Goal: Information Seeking & Learning: Compare options

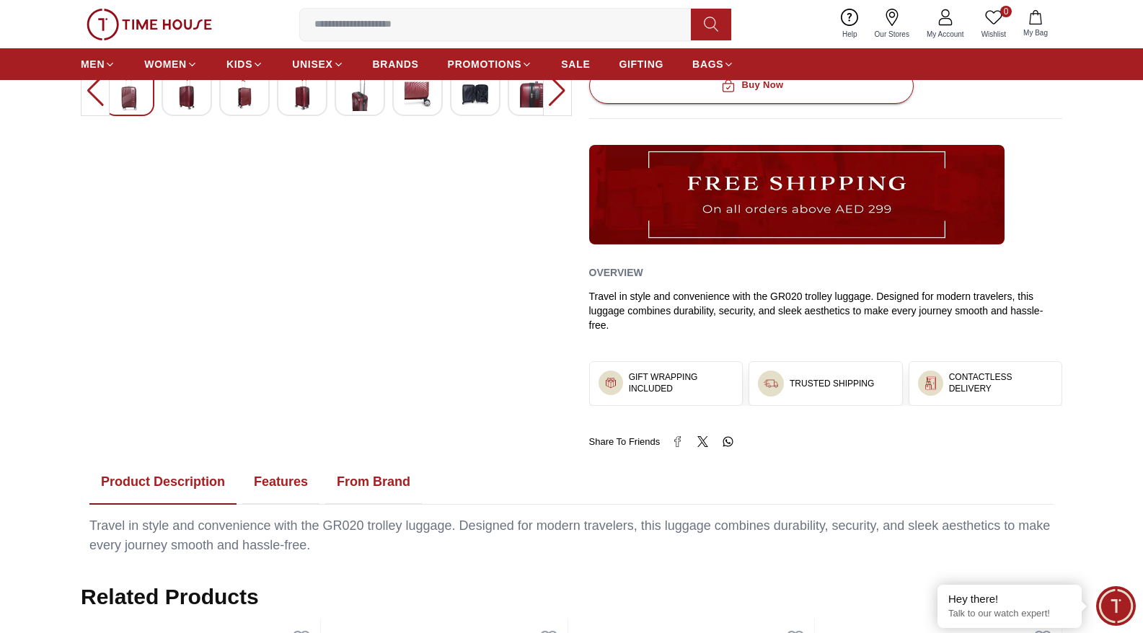
scroll to position [472, 0]
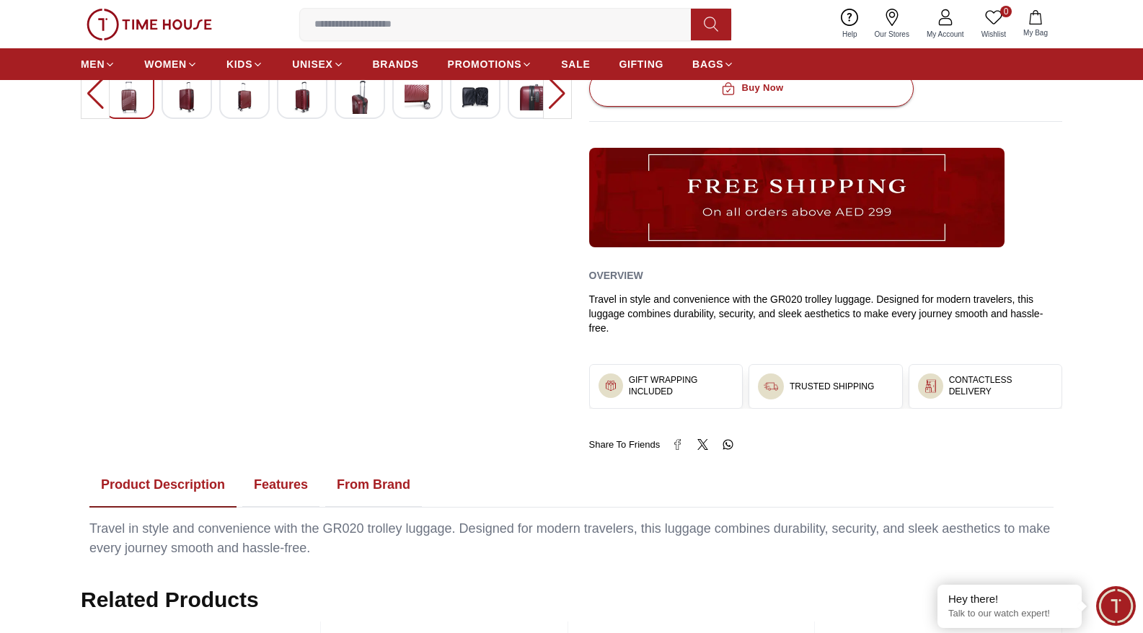
click at [288, 463] on button "Features" at bounding box center [280, 485] width 77 height 45
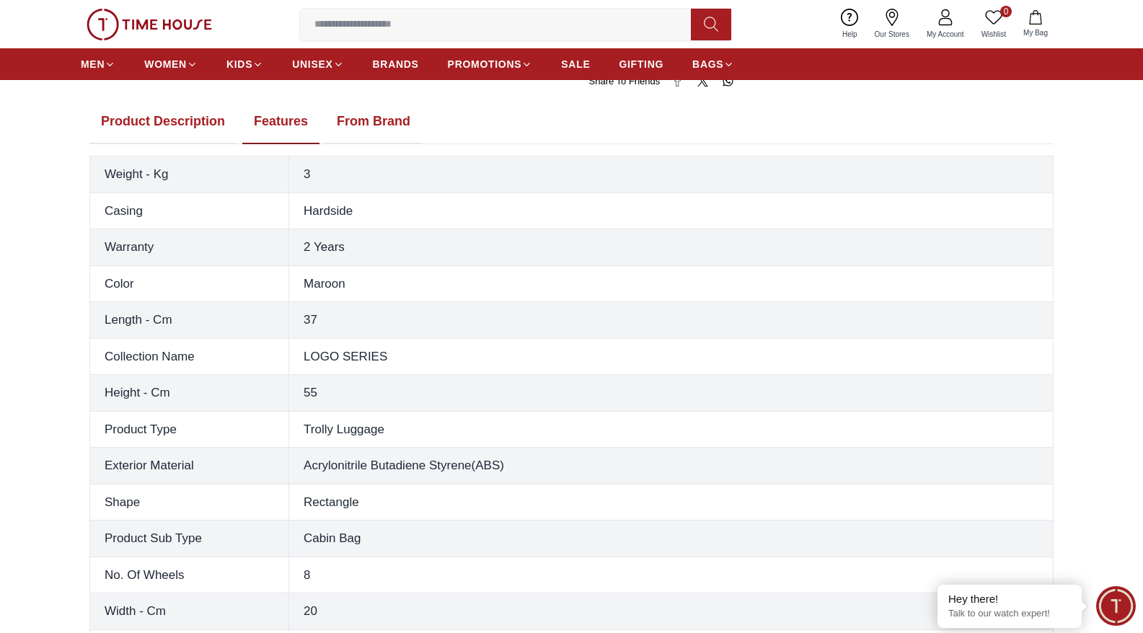
scroll to position [836, 0]
click at [337, 483] on td "Rectangle" at bounding box center [671, 501] width 764 height 37
copy td "Rectangle"
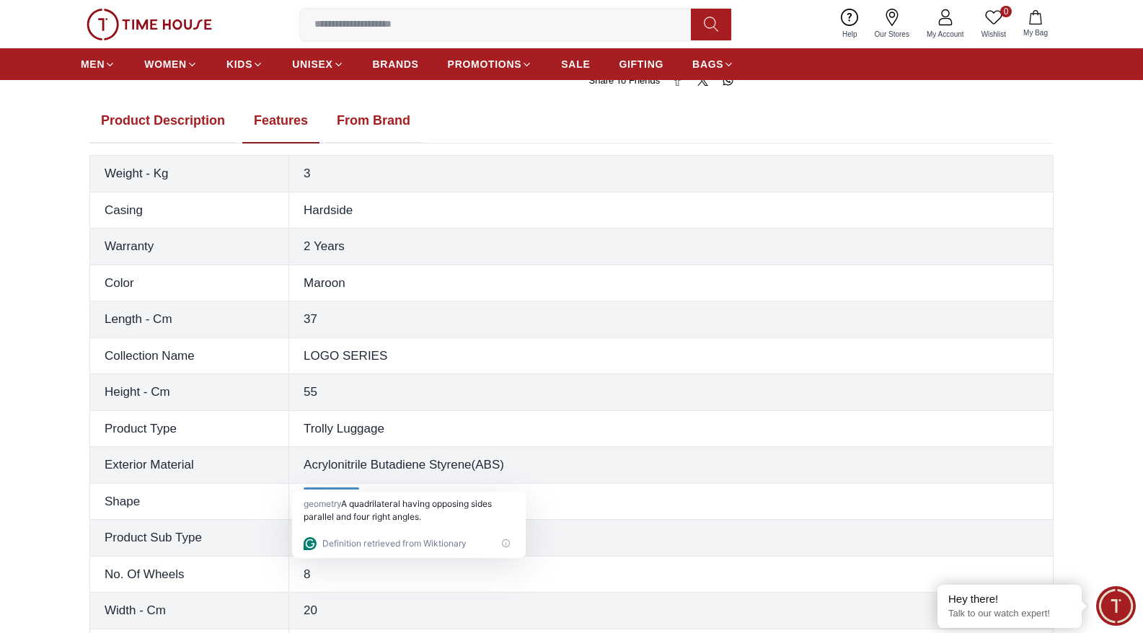
click at [470, 265] on td "Maroon" at bounding box center [671, 283] width 764 height 37
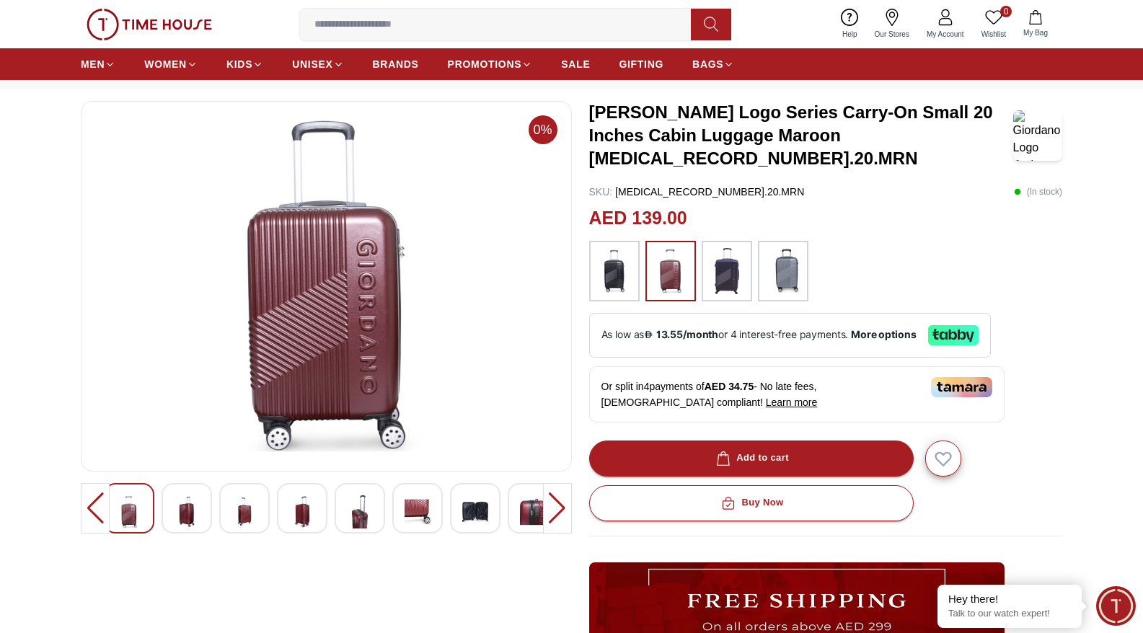
scroll to position [0, 0]
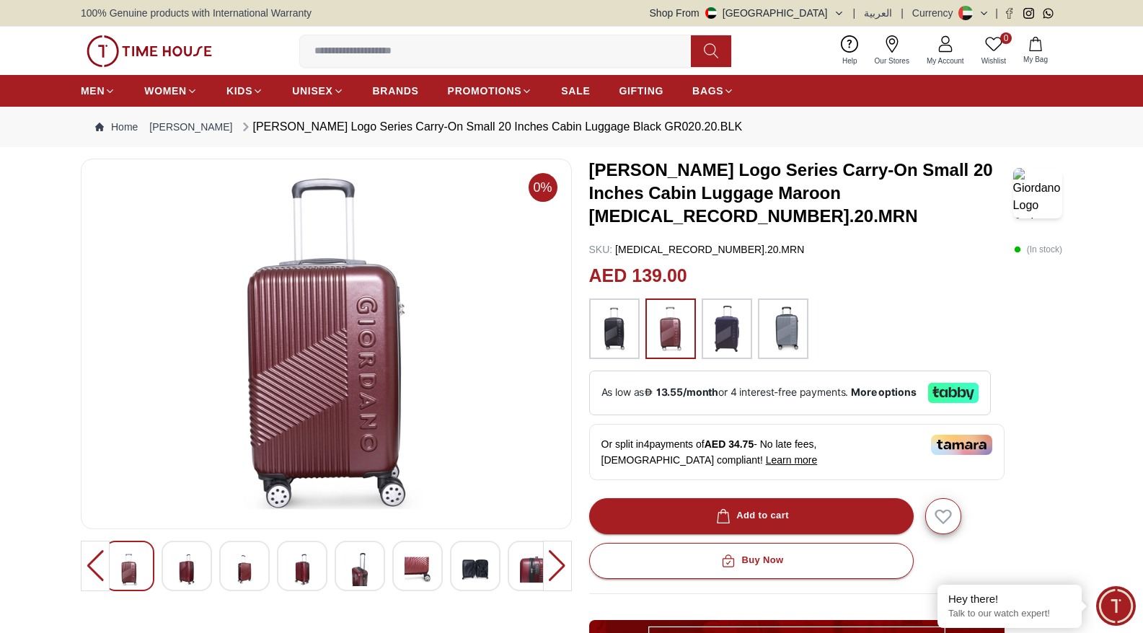
click at [624, 327] on img at bounding box center [614, 329] width 36 height 46
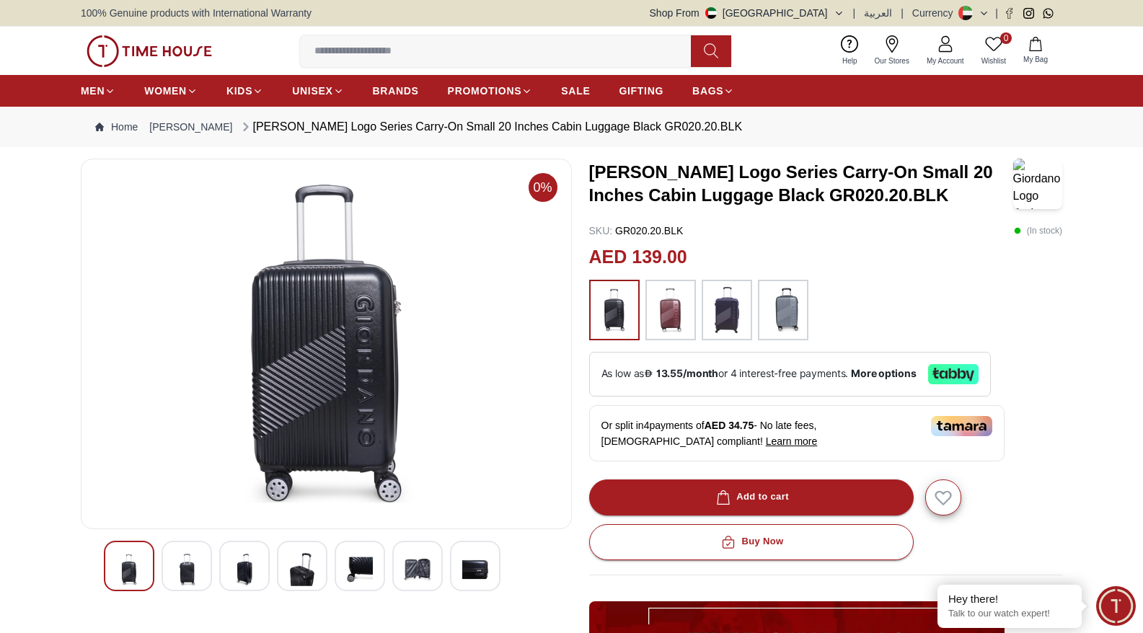
click at [728, 301] on img at bounding box center [727, 310] width 36 height 46
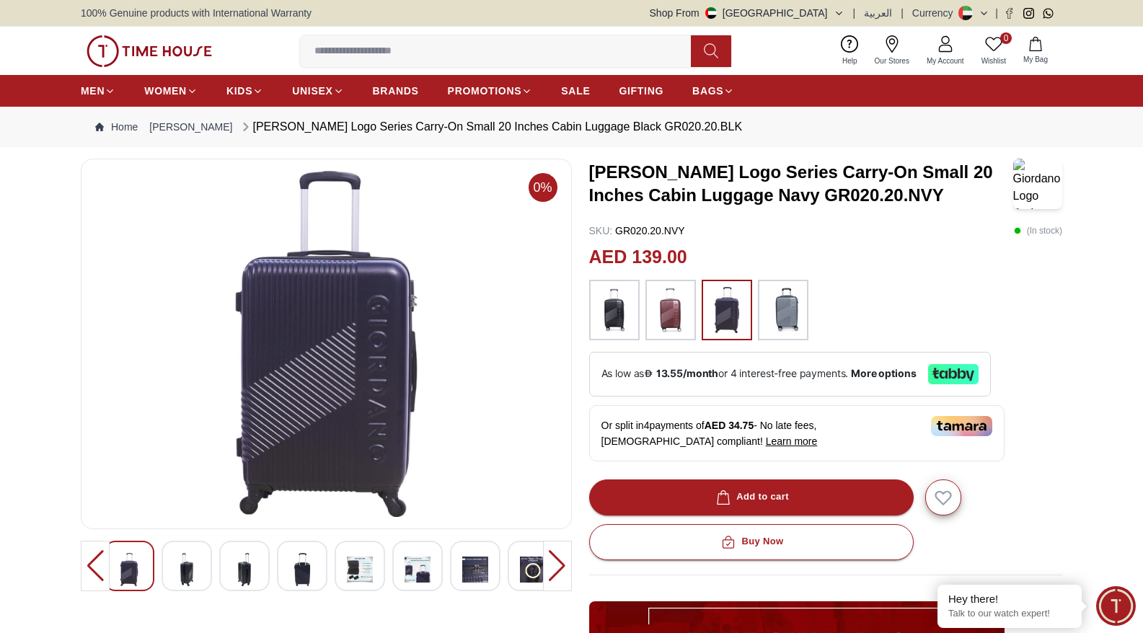
click at [788, 306] on img at bounding box center [783, 310] width 36 height 46
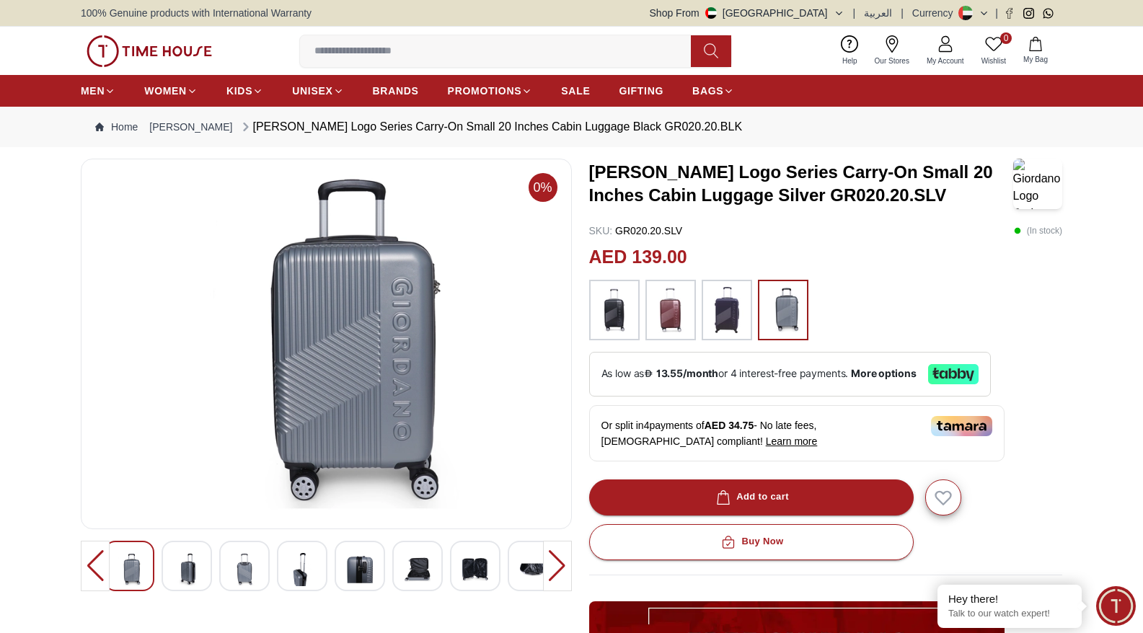
click at [722, 321] on img at bounding box center [727, 310] width 36 height 46
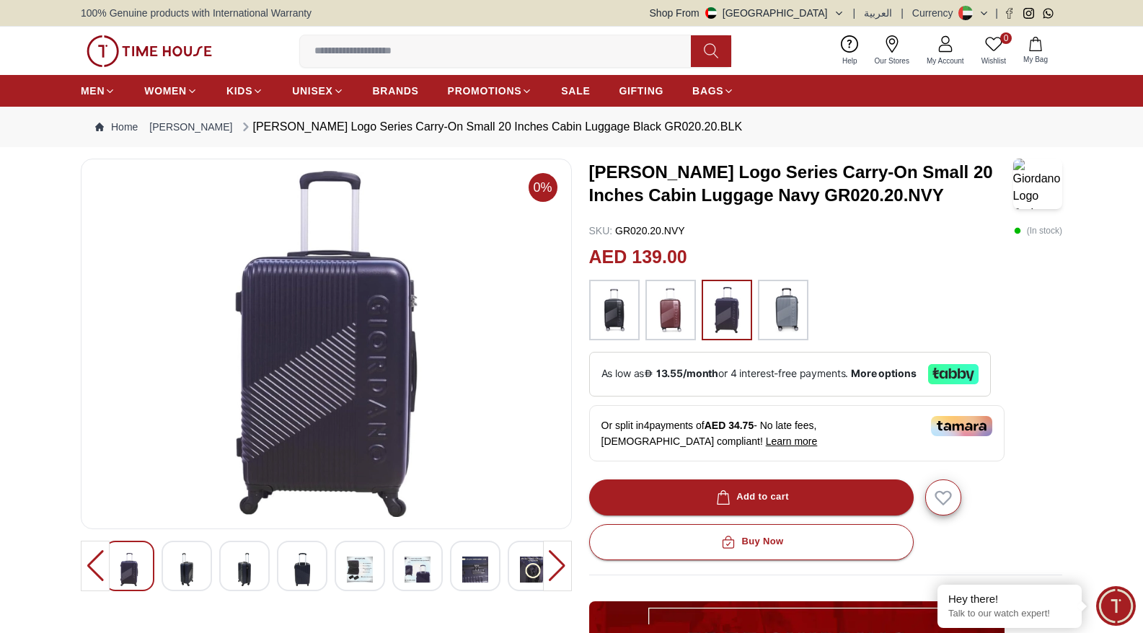
click at [620, 330] on img at bounding box center [614, 310] width 36 height 46
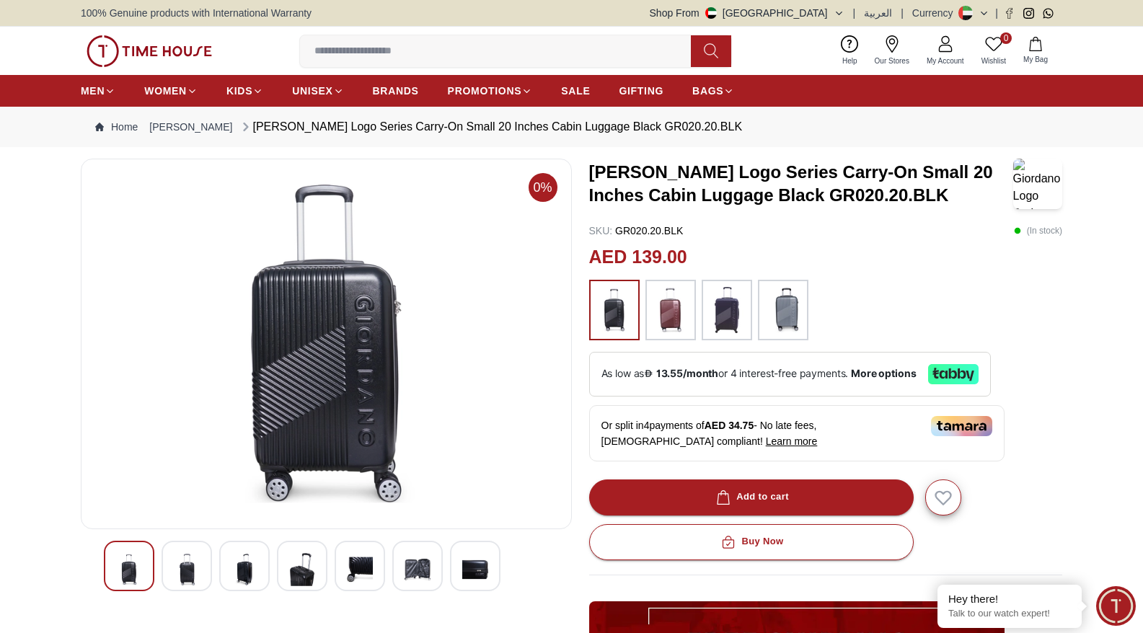
click at [728, 309] on img at bounding box center [727, 310] width 36 height 46
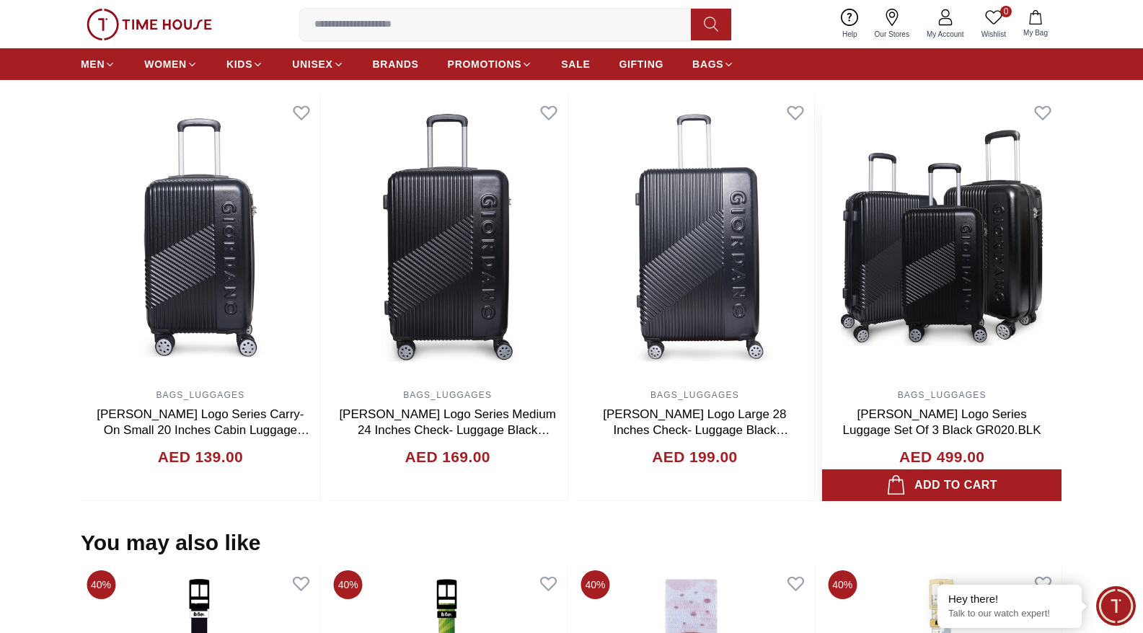
scroll to position [986, 0]
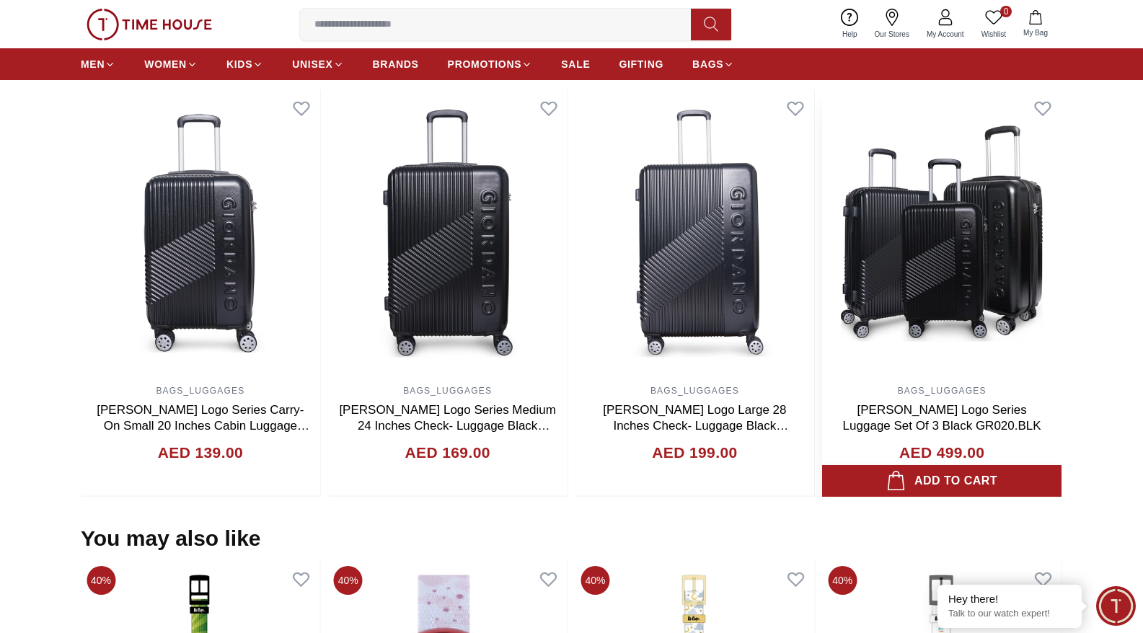
click at [973, 309] on img at bounding box center [941, 233] width 239 height 288
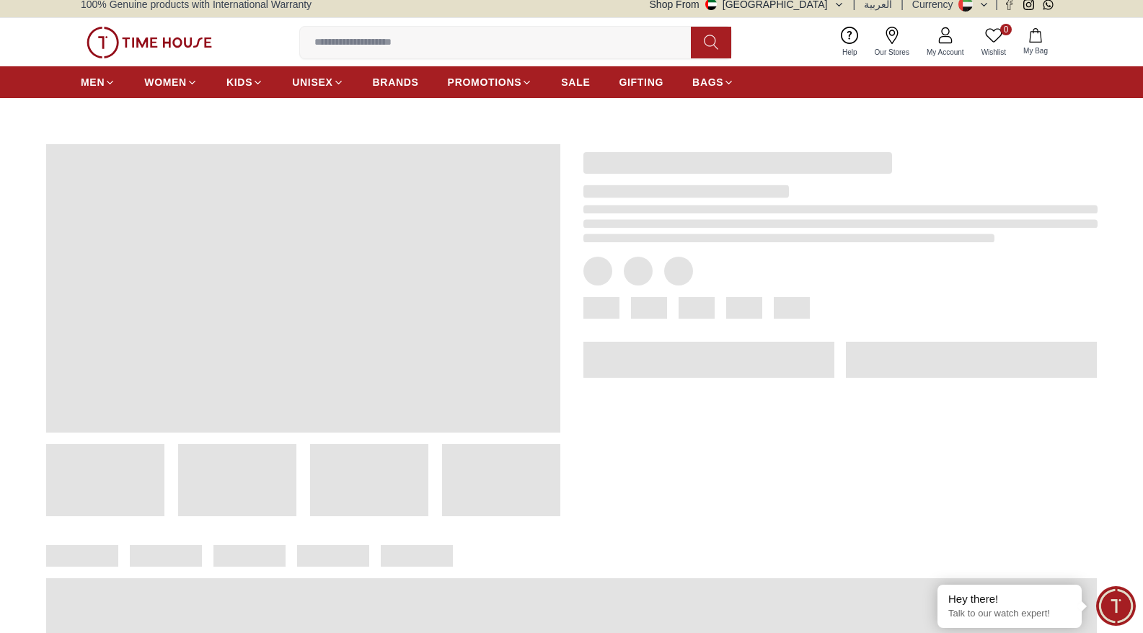
scroll to position [19, 0]
